Goal: Information Seeking & Learning: Learn about a topic

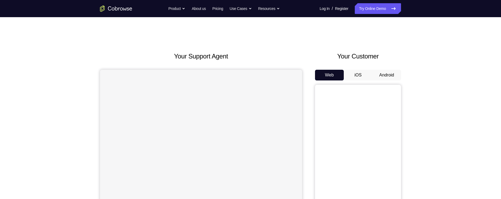
click at [394, 74] on button "Android" at bounding box center [386, 75] width 29 height 11
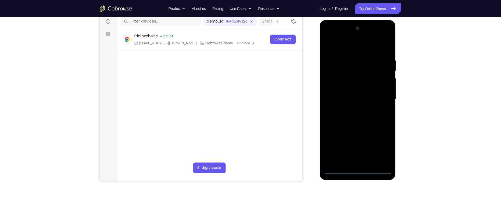
click at [355, 170] on div at bounding box center [357, 99] width 68 height 150
click at [358, 169] on div at bounding box center [357, 99] width 68 height 150
click at [358, 170] on div at bounding box center [357, 99] width 68 height 150
click at [429, 142] on div "Your Support Agent Your Customer Web iOS Android Next Steps We’d be happy to gi…" at bounding box center [250, 125] width 501 height 354
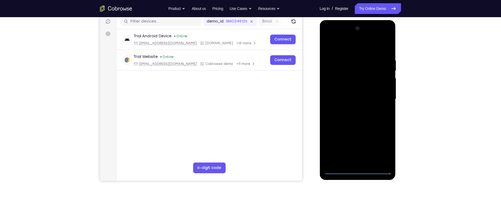
click at [385, 147] on div at bounding box center [357, 99] width 68 height 150
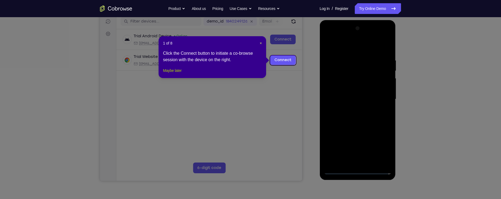
click at [179, 74] on button "Maybe later" at bounding box center [172, 70] width 19 height 6
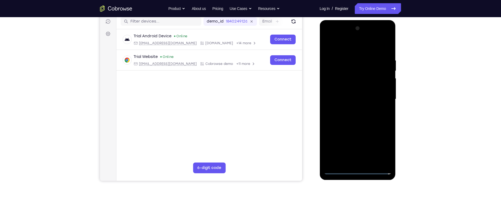
click at [356, 43] on div at bounding box center [357, 99] width 68 height 150
click at [364, 43] on div at bounding box center [357, 99] width 68 height 150
click at [381, 100] on div at bounding box center [357, 99] width 68 height 150
click at [377, 96] on div at bounding box center [357, 99] width 68 height 150
click at [353, 107] on div at bounding box center [357, 99] width 68 height 150
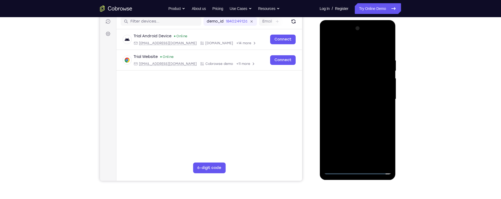
click at [361, 93] on div at bounding box center [357, 99] width 68 height 150
click at [362, 85] on div at bounding box center [357, 99] width 68 height 150
click at [370, 98] on div at bounding box center [357, 99] width 68 height 150
click at [380, 120] on div at bounding box center [357, 99] width 68 height 150
click at [372, 120] on div at bounding box center [357, 99] width 68 height 150
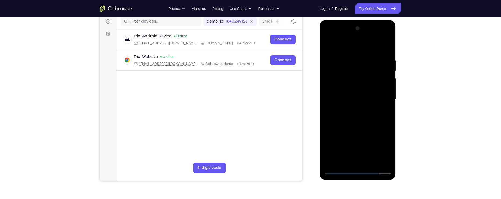
click at [375, 163] on div at bounding box center [357, 99] width 68 height 150
click at [375, 128] on div at bounding box center [357, 99] width 68 height 150
click at [328, 44] on div at bounding box center [357, 99] width 68 height 150
click at [349, 55] on div at bounding box center [357, 99] width 68 height 150
click at [378, 141] on div at bounding box center [357, 99] width 68 height 150
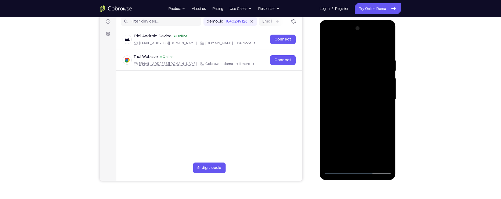
click at [387, 46] on div at bounding box center [357, 99] width 68 height 150
click at [369, 55] on div at bounding box center [357, 99] width 68 height 150
click at [389, 119] on div at bounding box center [357, 99] width 68 height 150
click at [377, 160] on div at bounding box center [357, 99] width 68 height 150
click at [383, 46] on div at bounding box center [357, 99] width 68 height 150
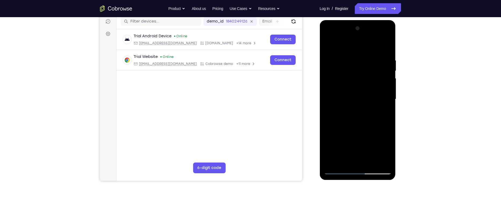
click at [389, 107] on div at bounding box center [357, 99] width 68 height 150
click at [386, 109] on div at bounding box center [357, 99] width 68 height 150
click at [388, 109] on div at bounding box center [357, 99] width 68 height 150
click at [386, 42] on div at bounding box center [357, 99] width 68 height 150
click at [328, 39] on div at bounding box center [357, 99] width 68 height 150
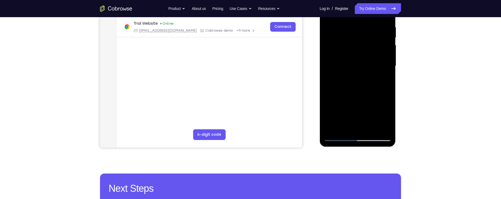
scroll to position [100, 0]
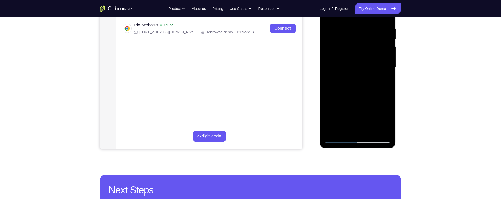
click at [334, 51] on div at bounding box center [357, 67] width 68 height 150
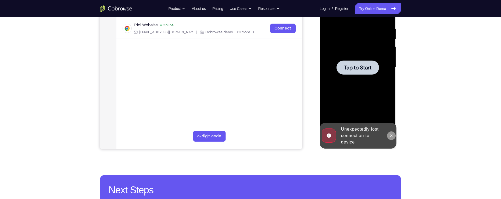
click at [391, 135] on icon at bounding box center [391, 136] width 2 height 2
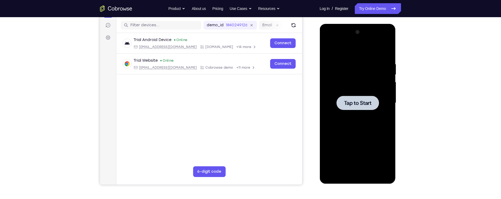
scroll to position [62, 0]
